Goal: Information Seeking & Learning: Compare options

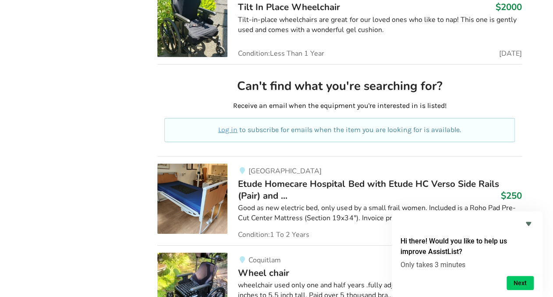
scroll to position [15153, 0]
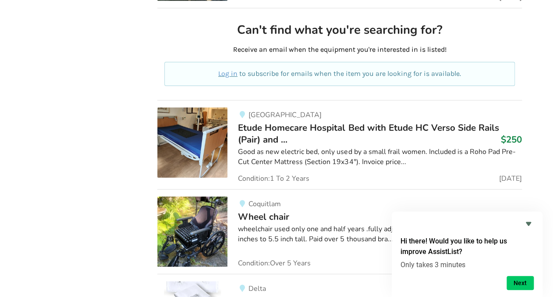
click at [284, 121] on span "Etude Homecare Hospital Bed with Etude HC Verso Side Rails (Pair) and ..." at bounding box center [368, 133] width 261 height 24
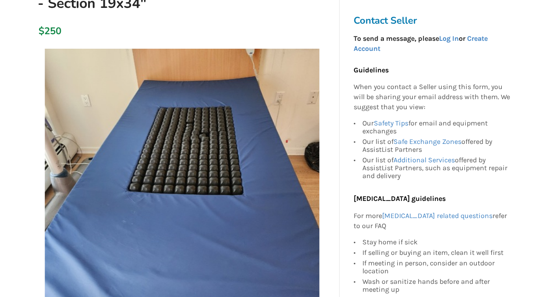
scroll to position [175, 0]
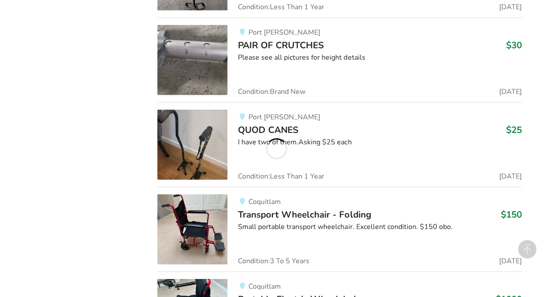
scroll to position [14208, 0]
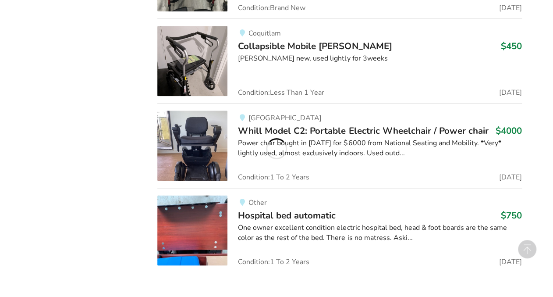
click at [445, 138] on div "Power chair bought in [DATE] for $6000 from National Seating and Mobility. *Ver…" at bounding box center [380, 148] width 284 height 20
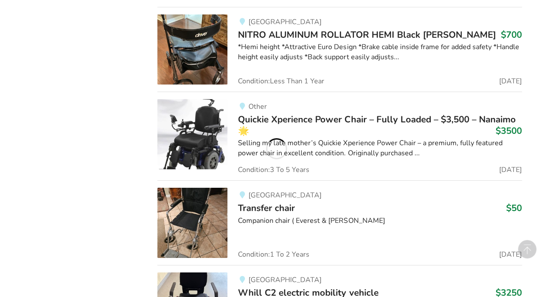
scroll to position [8947, 0]
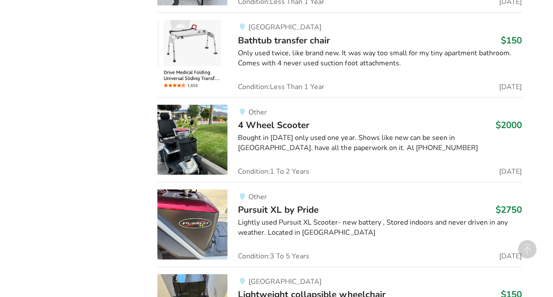
click at [402, 128] on div "Other 4 Wheel Scooter $2000 Bought in [DATE] only used one year. Shows like new…" at bounding box center [374, 139] width 294 height 70
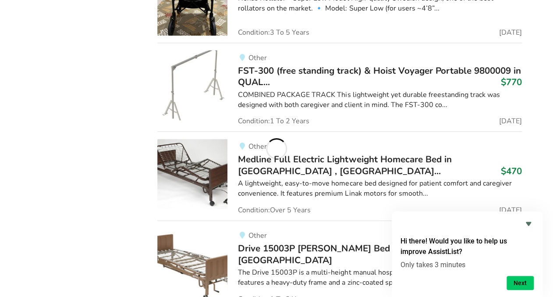
scroll to position [28432, 0]
